Goal: Information Seeking & Learning: Check status

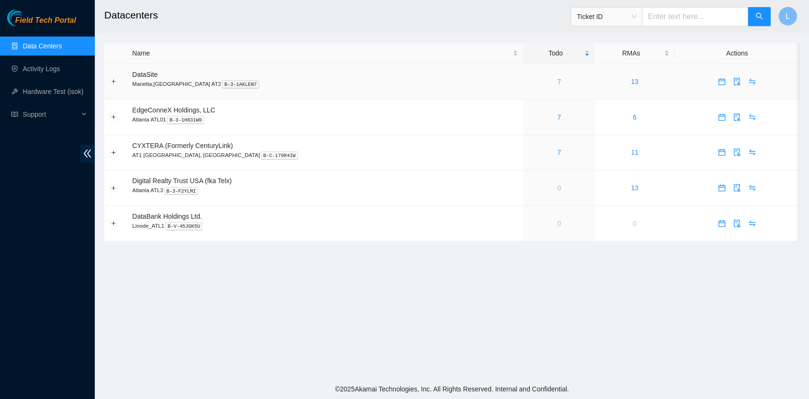
click at [558, 81] on link "7" at bounding box center [560, 82] width 4 height 8
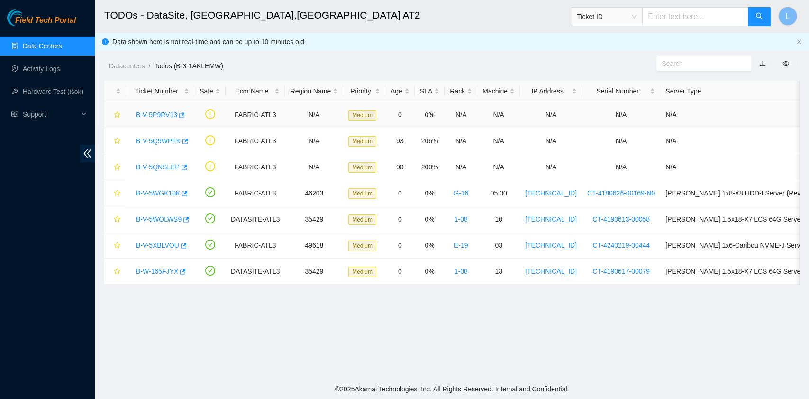
click at [157, 114] on link "B-V-5P9RV13" at bounding box center [156, 115] width 41 height 8
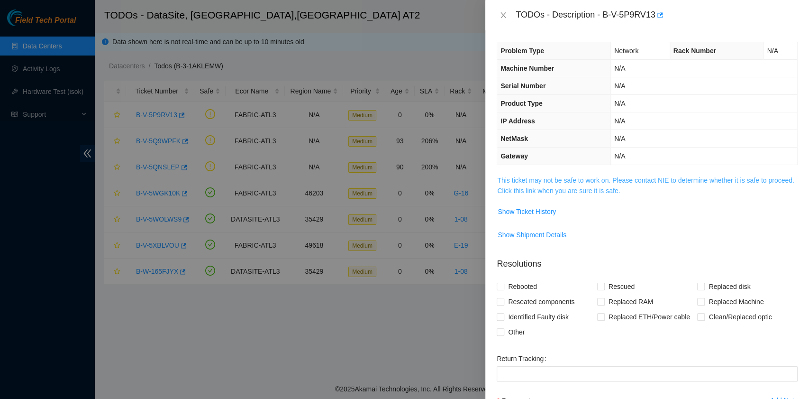
click at [556, 187] on link "This ticket may not be safe to work on. Please contact NIE to determine whether…" at bounding box center [645, 185] width 297 height 18
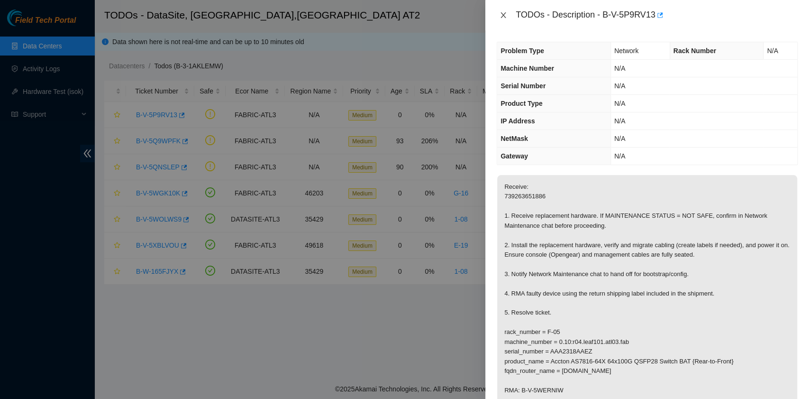
click at [503, 13] on icon "close" at bounding box center [504, 15] width 8 height 8
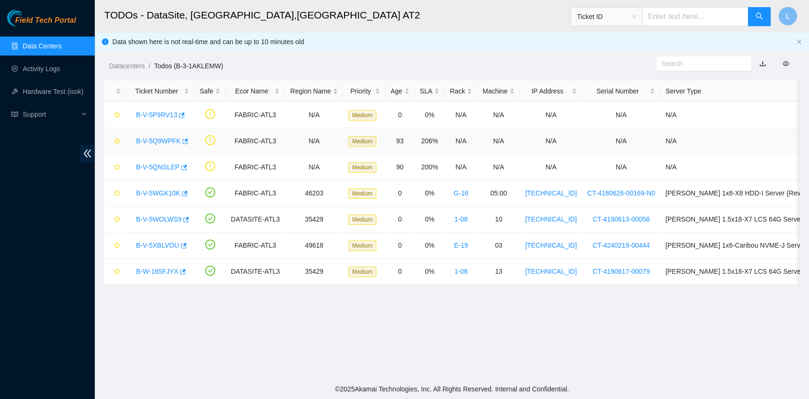
click at [155, 138] on link "B-V-5Q9WPFK" at bounding box center [158, 141] width 45 height 8
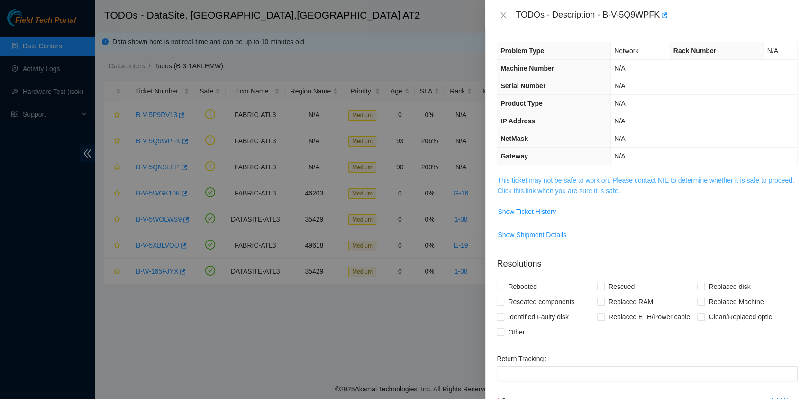
click at [563, 188] on link "This ticket may not be safe to work on. Please contact NIE to determine whether…" at bounding box center [645, 185] width 297 height 18
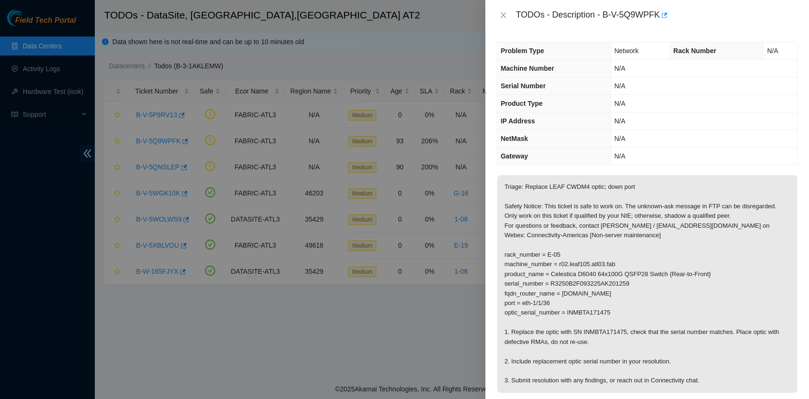
scroll to position [63, 0]
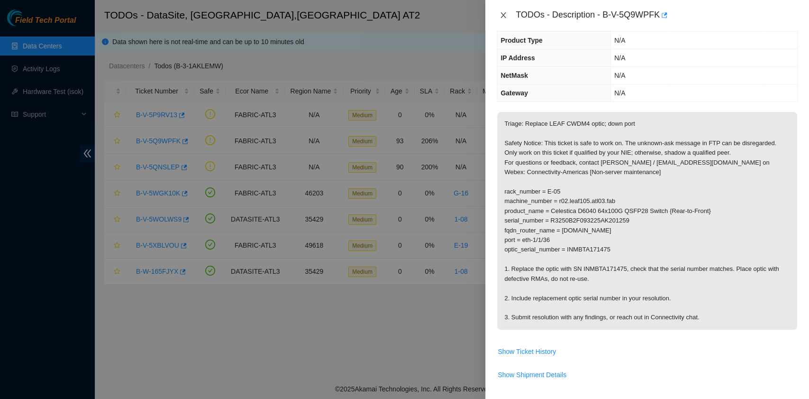
click at [505, 15] on icon "close" at bounding box center [504, 15] width 8 height 8
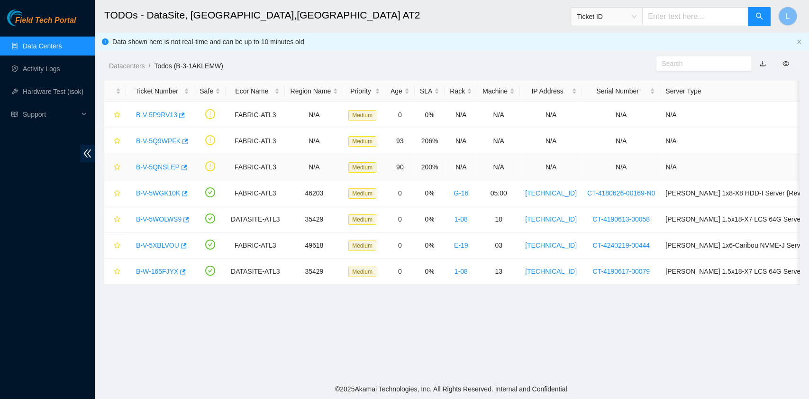
click at [156, 168] on link "B-V-5QNSLEP" at bounding box center [158, 167] width 44 height 8
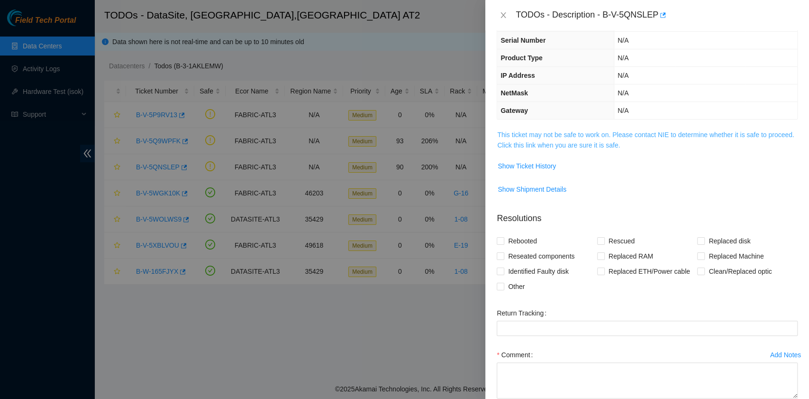
click at [553, 142] on link "This ticket may not be safe to work on. Please contact NIE to determine whether…" at bounding box center [645, 140] width 297 height 18
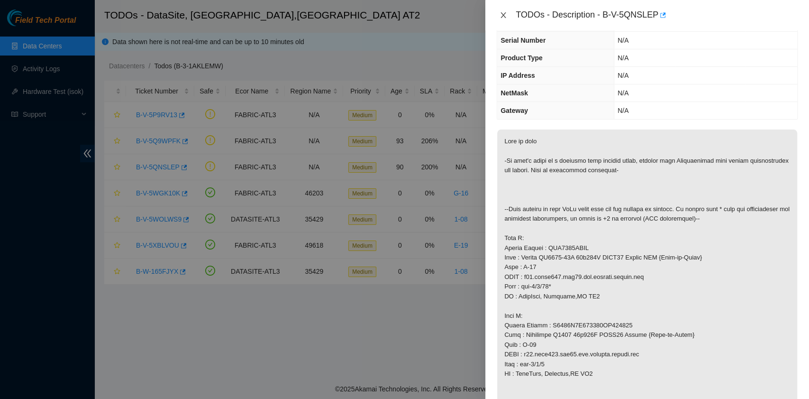
click at [503, 15] on icon "close" at bounding box center [504, 15] width 8 height 8
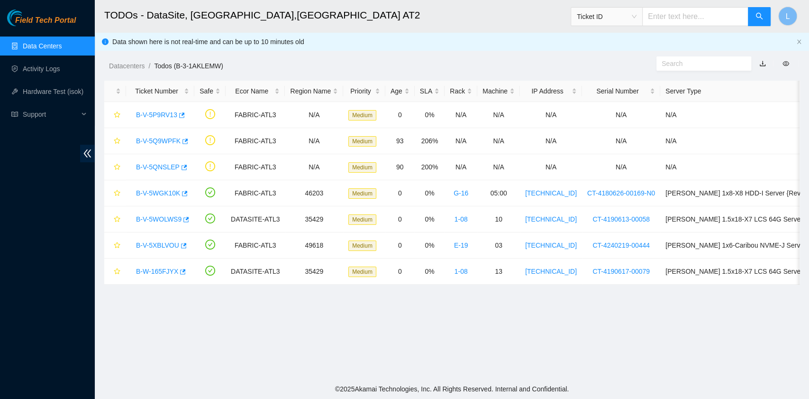
scroll to position [84, 0]
